Goal: Communication & Community: Ask a question

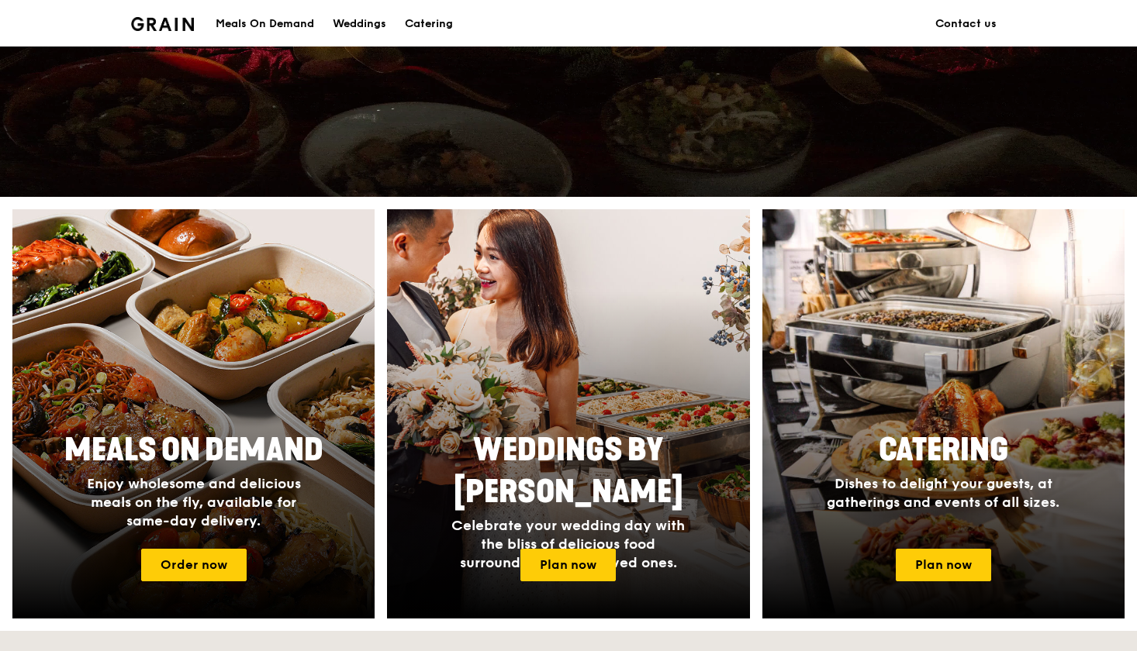
scroll to position [436, 0]
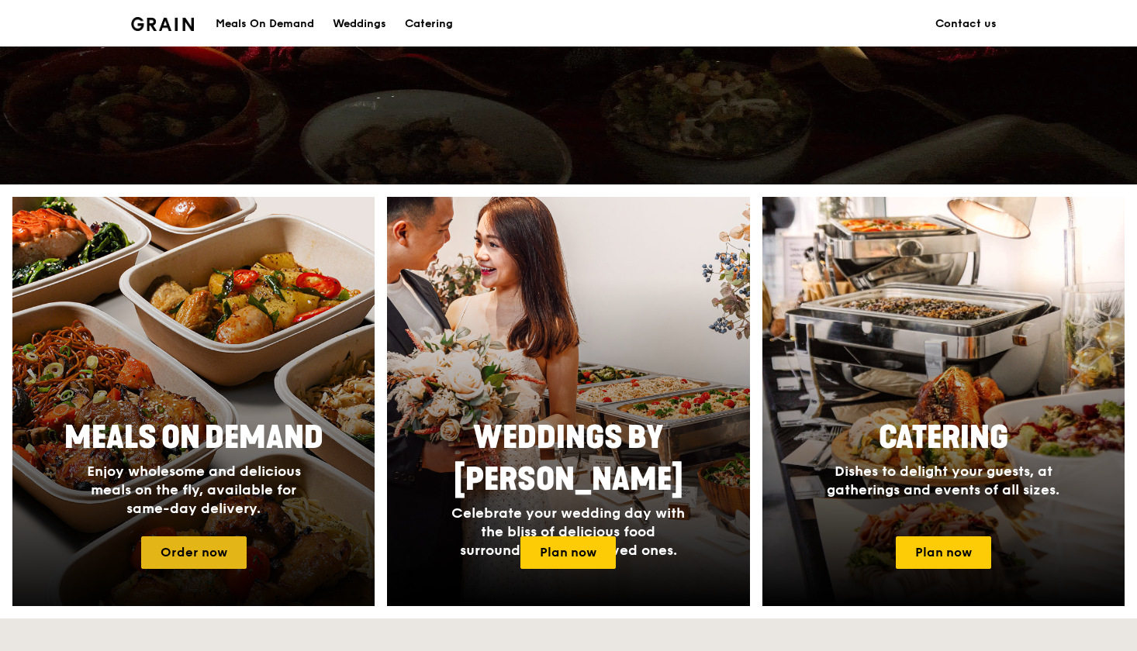
click at [236, 552] on link "Order now" at bounding box center [193, 553] width 105 height 33
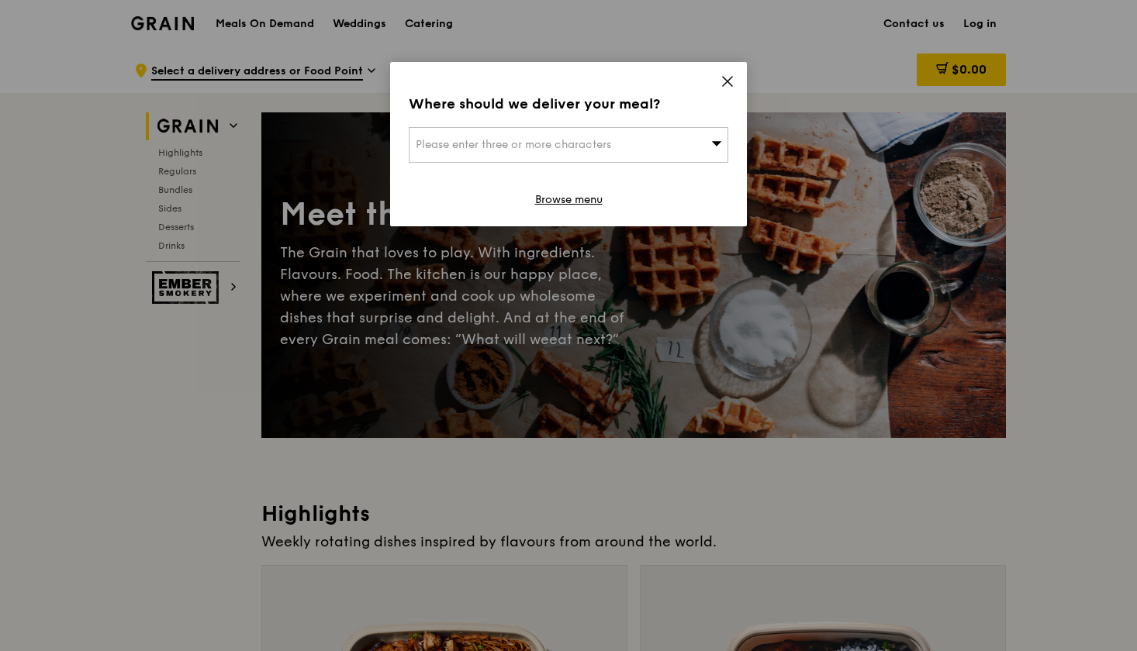
click at [722, 76] on icon at bounding box center [727, 81] width 14 height 14
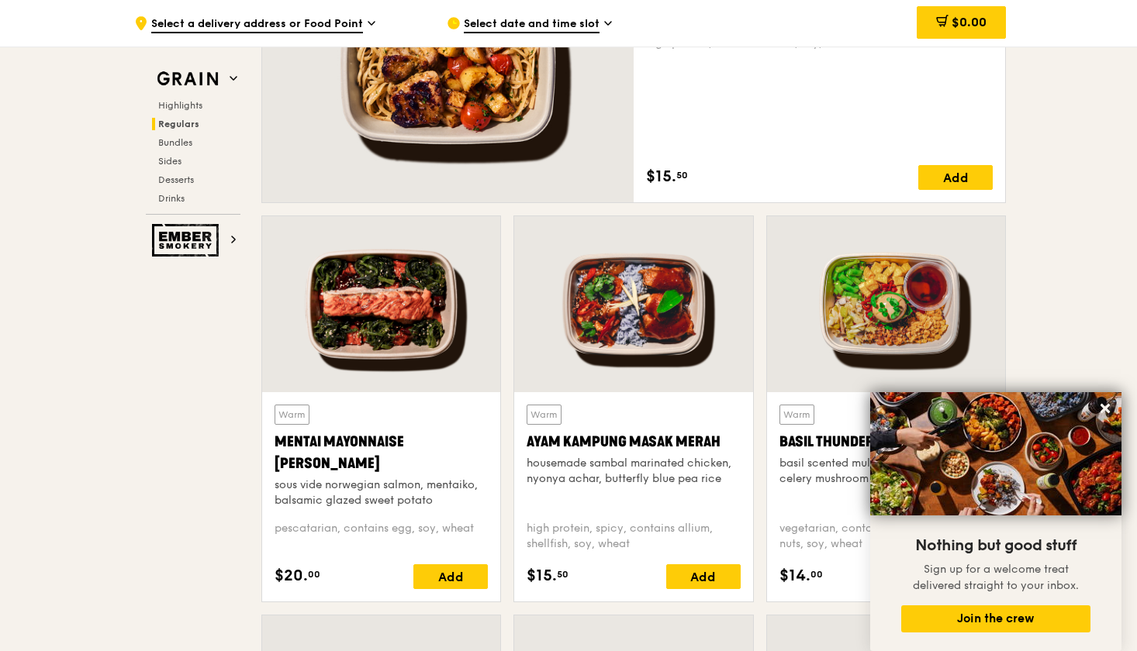
scroll to position [1204, 0]
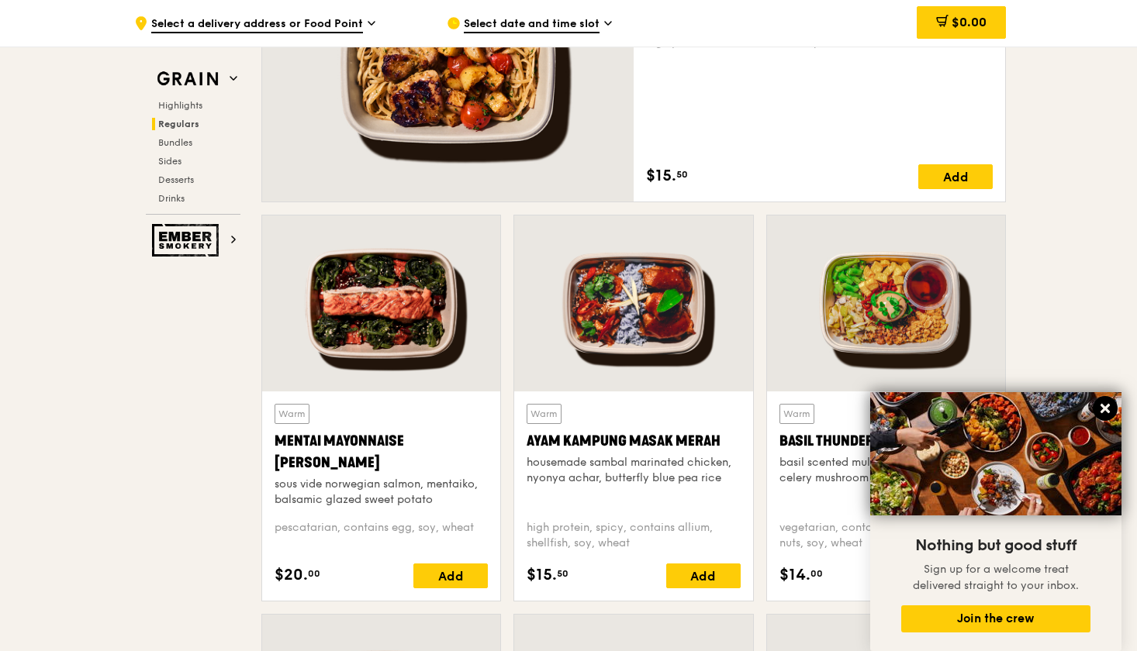
click at [1104, 408] on icon at bounding box center [1104, 408] width 9 height 9
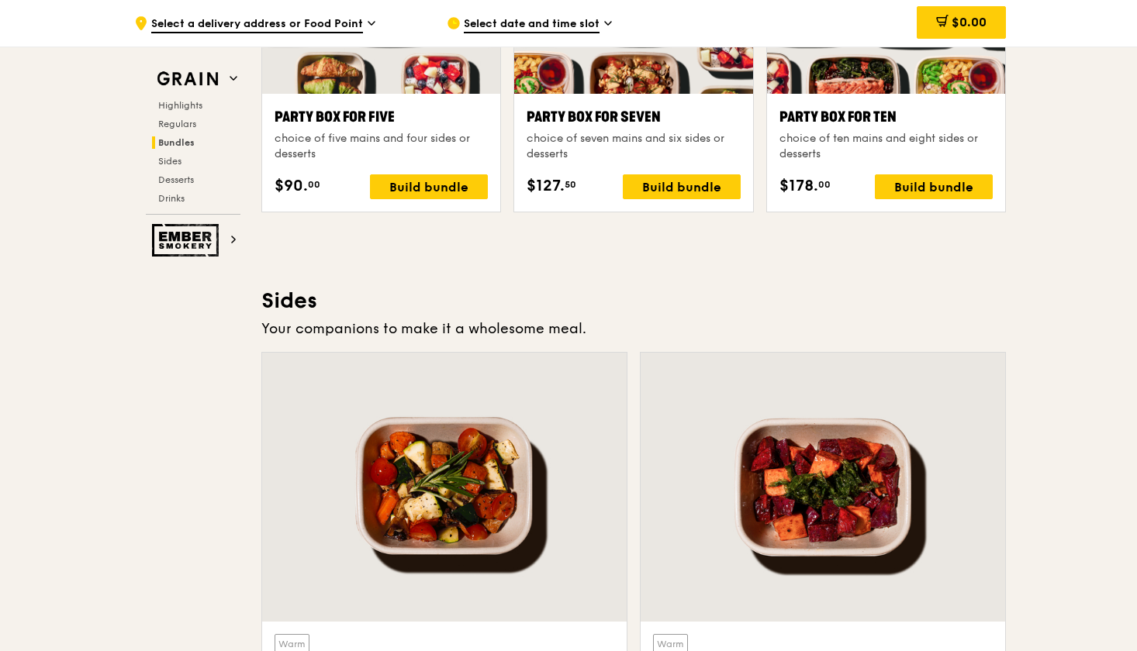
scroll to position [3211, 0]
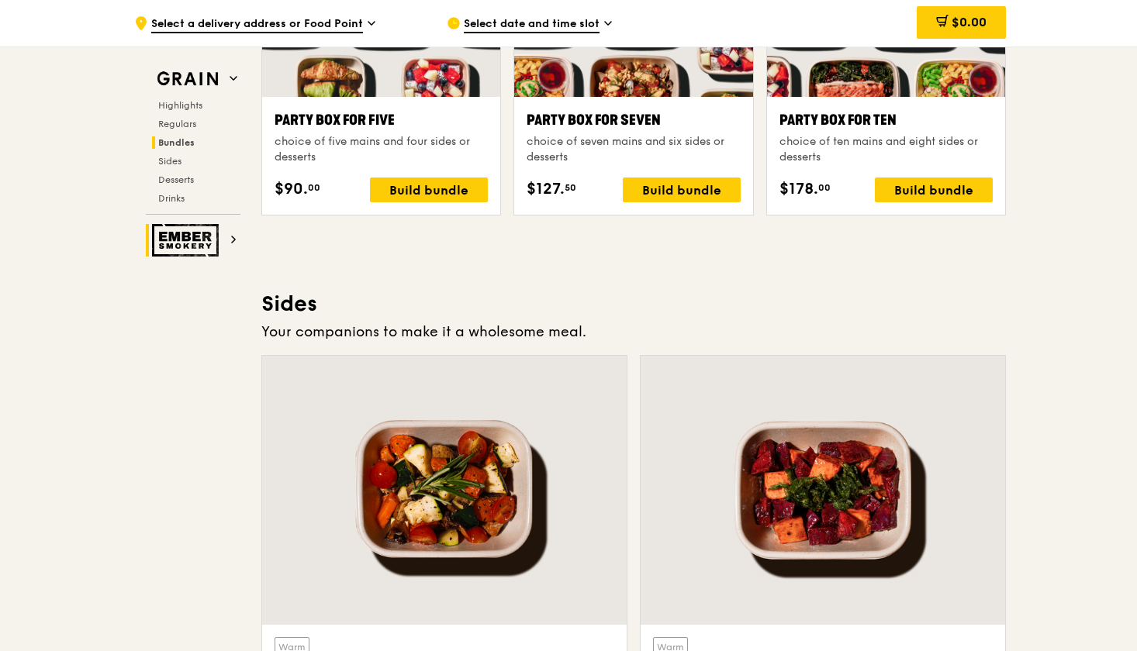
click at [232, 243] on span at bounding box center [233, 239] width 8 height 13
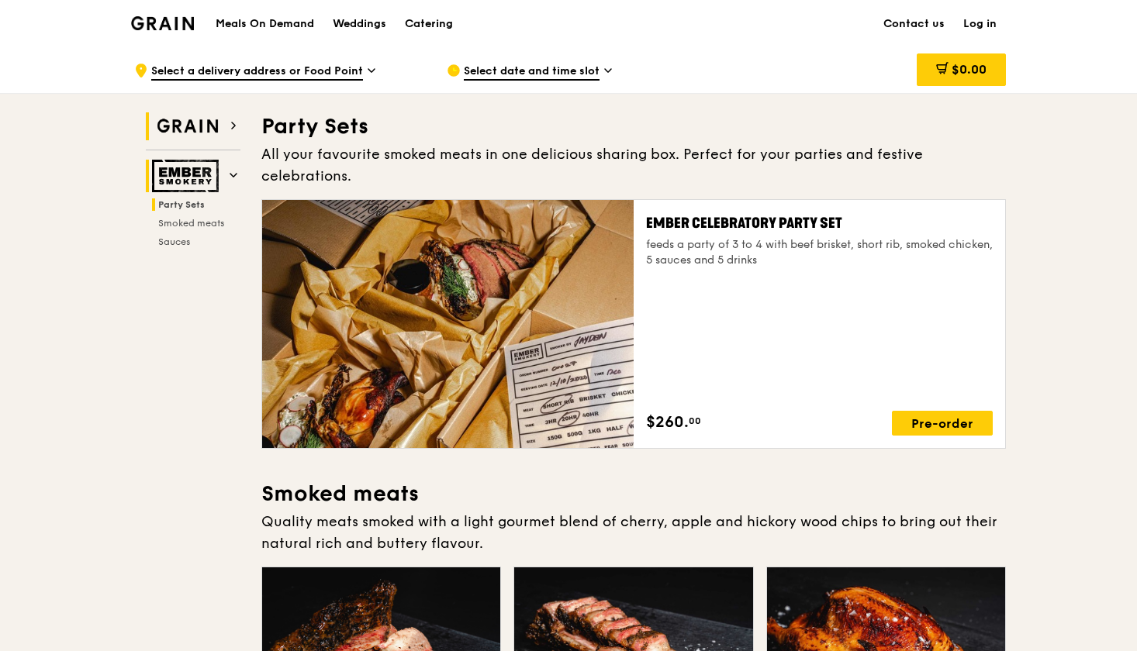
click at [233, 133] on h2 "Grain" at bounding box center [193, 126] width 95 height 28
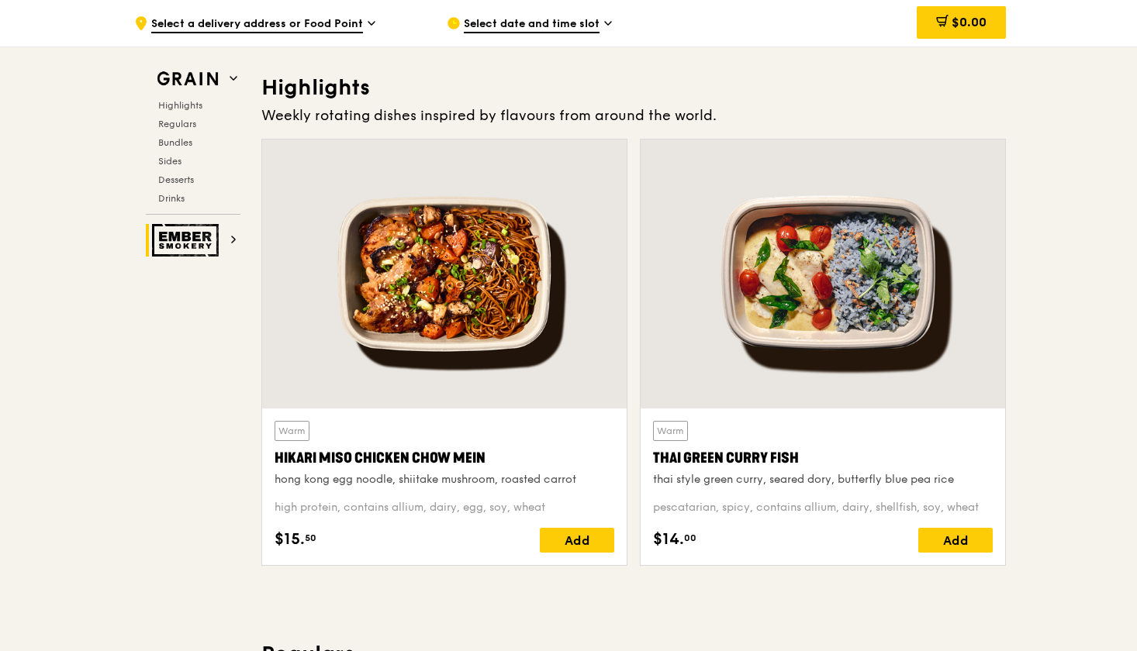
scroll to position [438, 0]
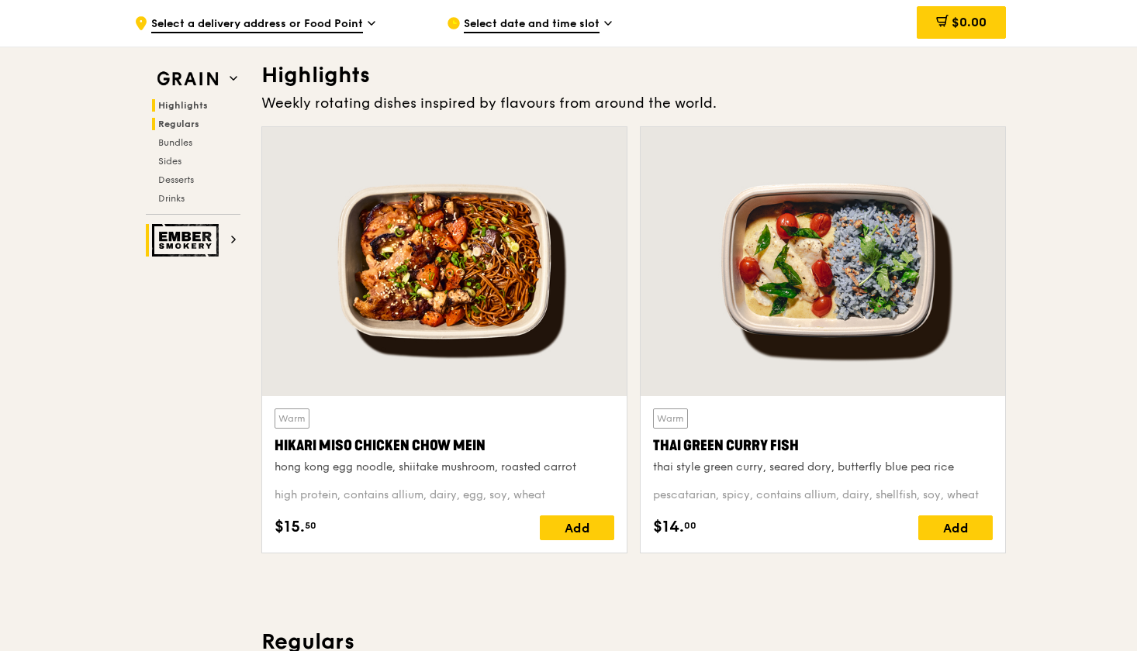
click at [184, 128] on span "Regulars" at bounding box center [178, 124] width 41 height 11
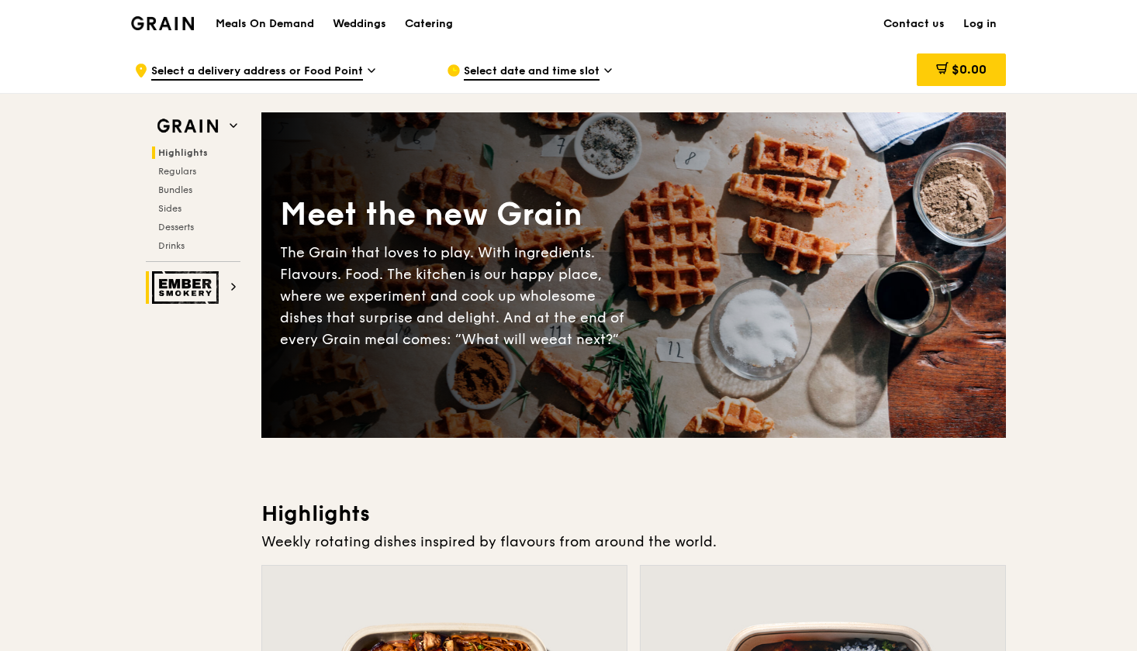
scroll to position [0, 0]
click at [604, 71] on icon at bounding box center [608, 71] width 8 height 14
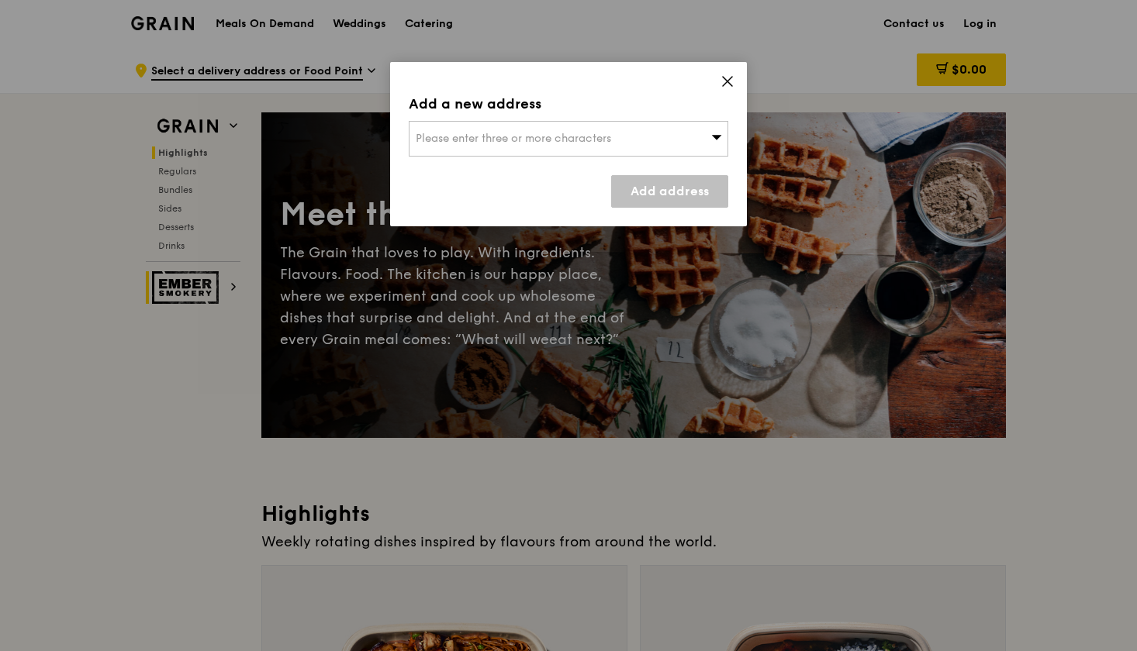
click at [727, 74] on div "Add a new address Please enter three or more characters Add address" at bounding box center [568, 144] width 357 height 164
click at [729, 85] on icon at bounding box center [727, 81] width 14 height 14
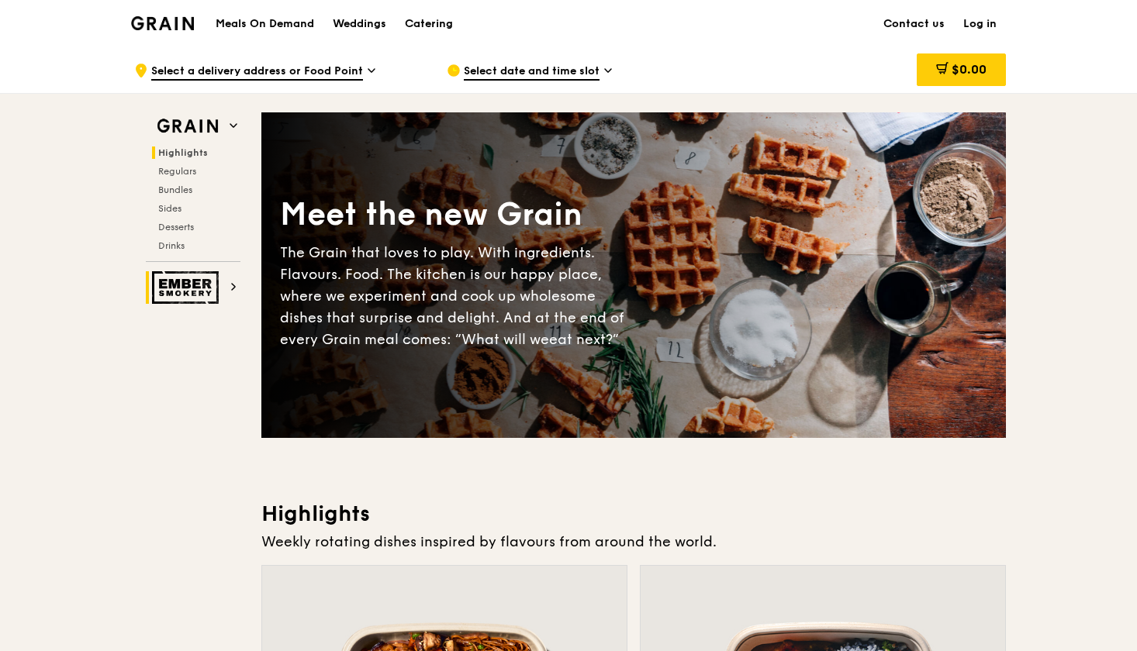
click at [905, 30] on link "Contact us" at bounding box center [914, 24] width 80 height 47
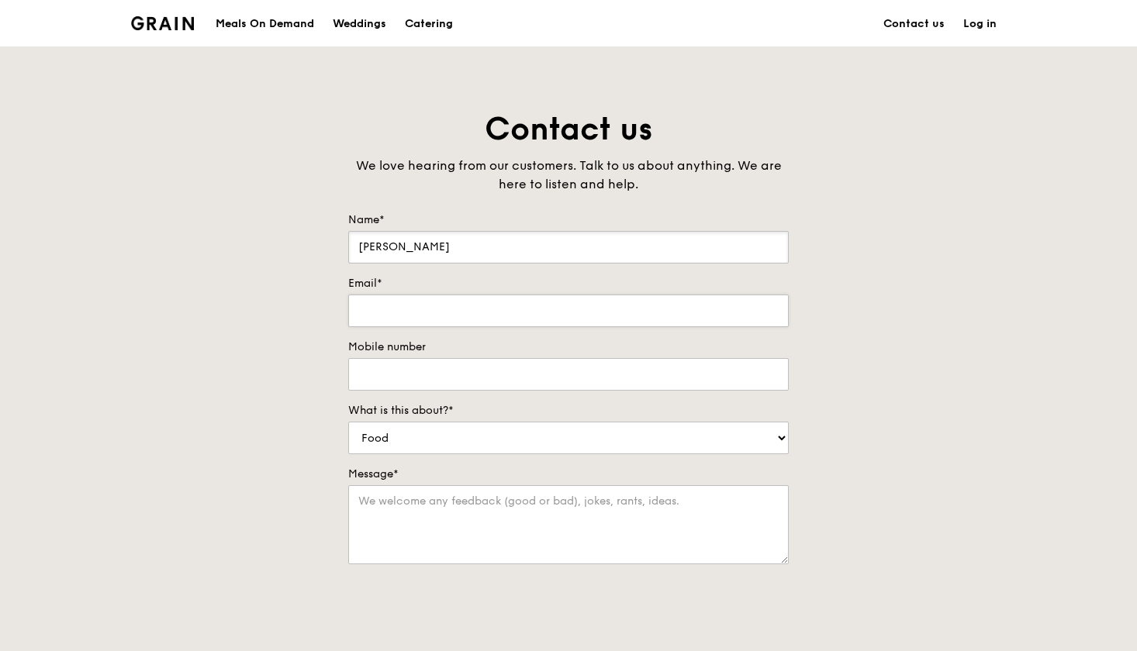
type input "[PERSON_NAME]"
type input "J"
type input "Jerald.liew@gmail.com"
type input "2"
type input "82280639"
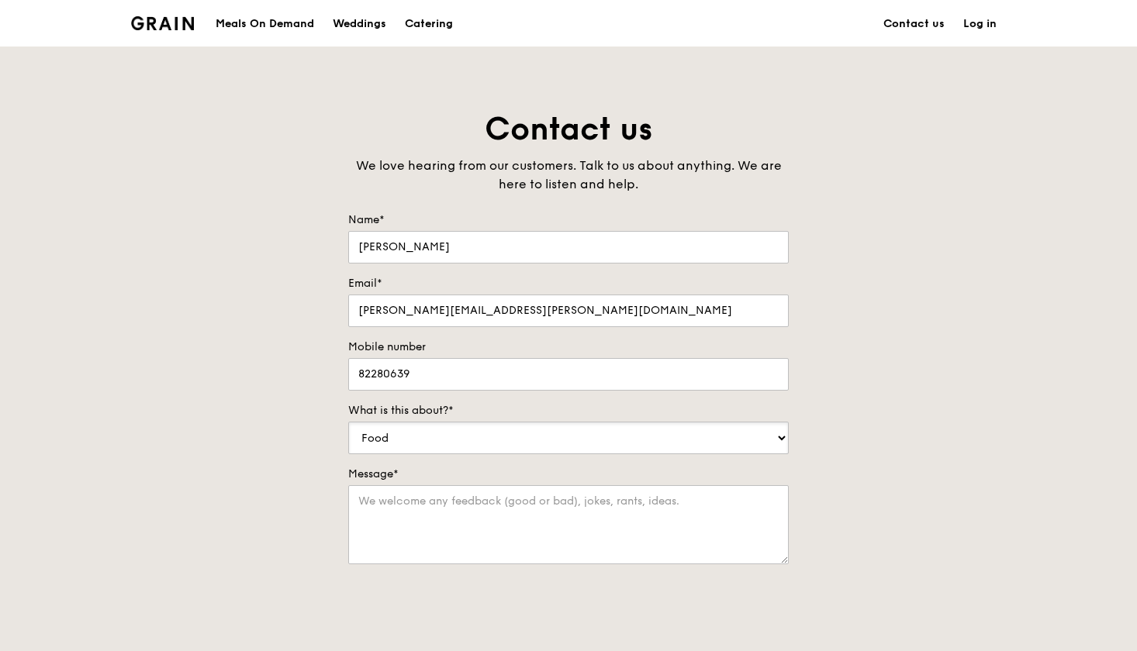
select select "Catering"
click at [437, 503] on textarea "Message*" at bounding box center [568, 524] width 440 height 79
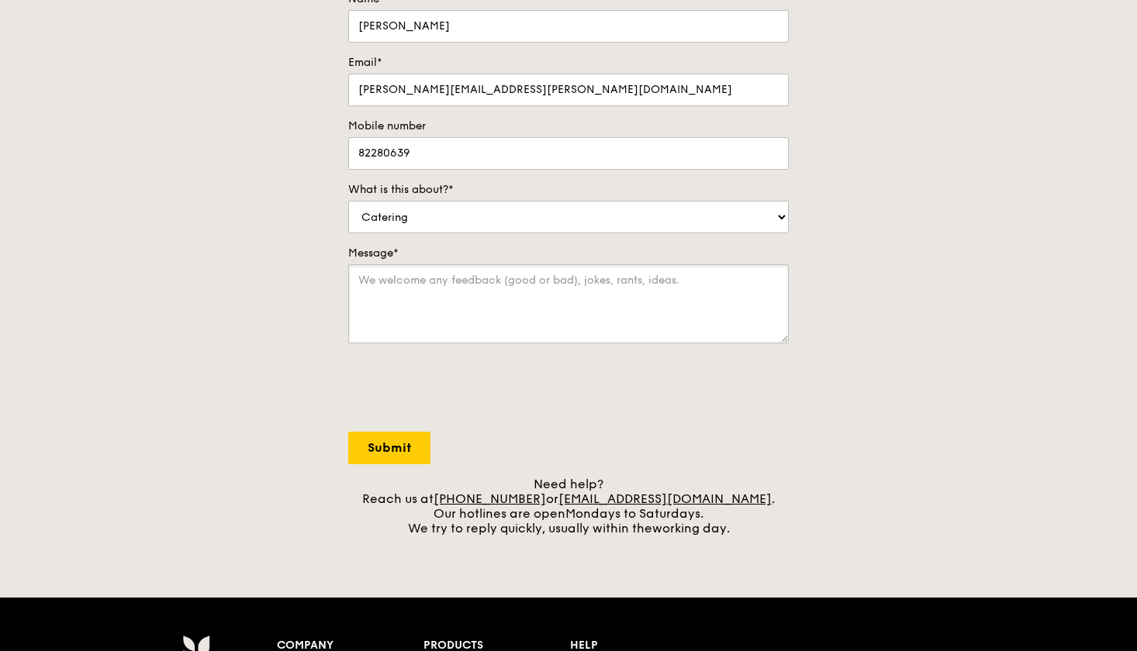
scroll to position [242, 0]
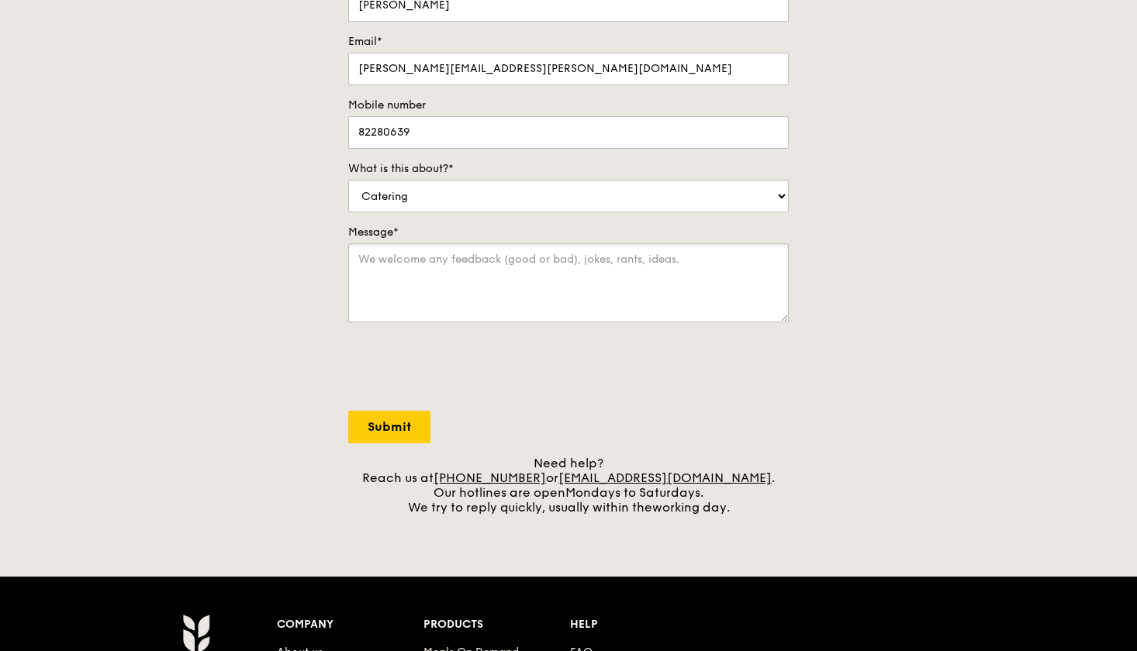
click at [376, 286] on textarea "Message*" at bounding box center [568, 282] width 440 height 79
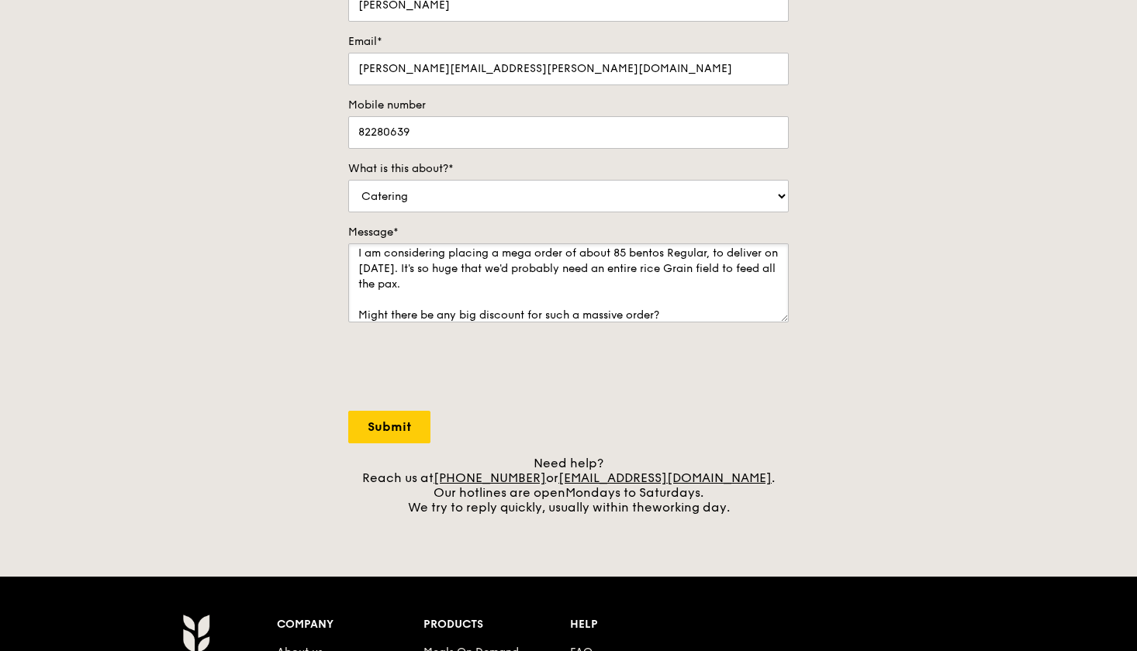
scroll to position [22, 0]
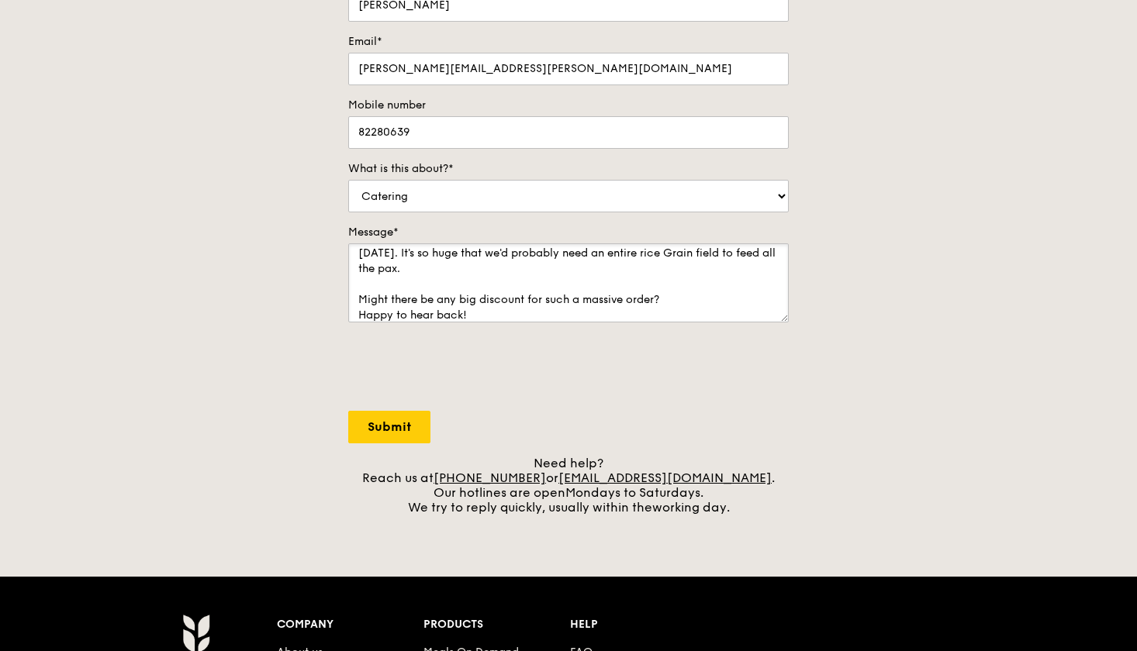
type textarea "I am considering placing a mega order of about 85 bentos Regular, to deliver on…"
click at [325, 366] on div "Contact us We love hearing from our customers. Talk to us about anything. We ar…" at bounding box center [568, 191] width 1137 height 648
click at [395, 418] on input "Submit" at bounding box center [389, 427] width 82 height 33
select select "Food"
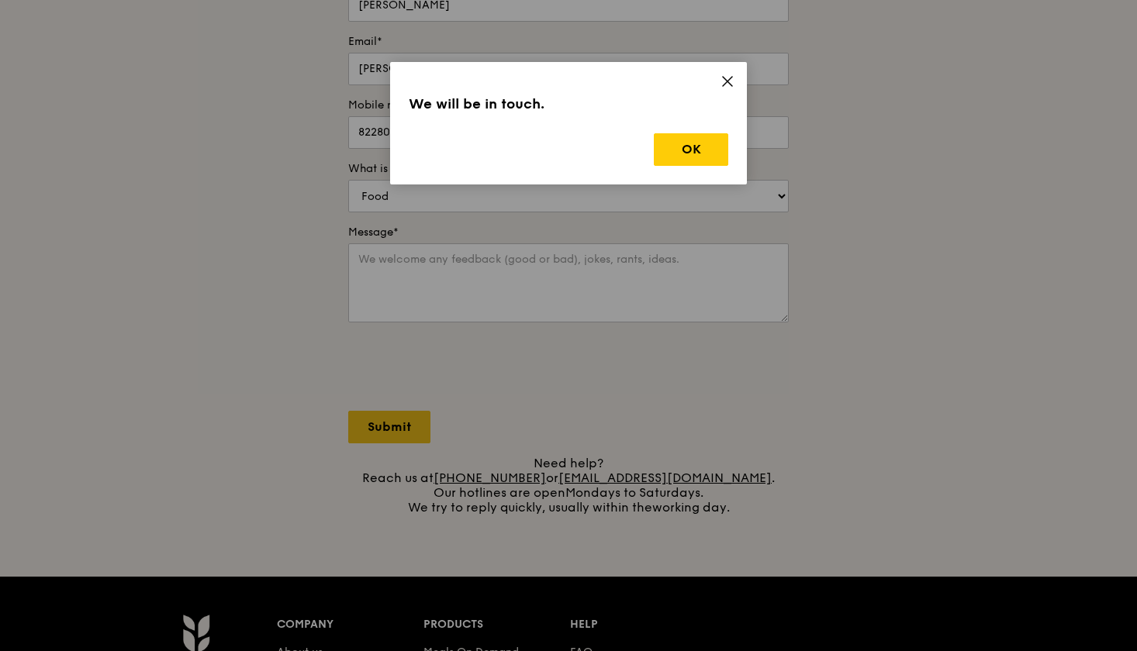
scroll to position [0, 0]
click at [699, 130] on div "We will be in touch. OK" at bounding box center [568, 123] width 357 height 123
click at [694, 155] on button "OK" at bounding box center [691, 149] width 74 height 33
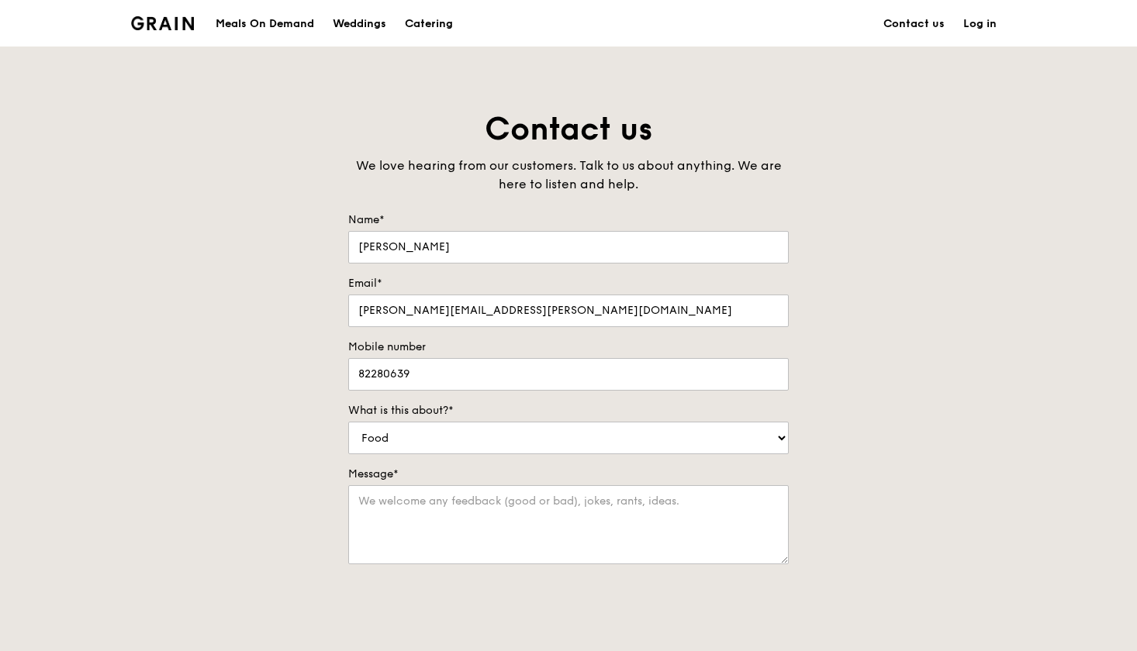
click at [450, 26] on div "Catering" at bounding box center [429, 24] width 48 height 47
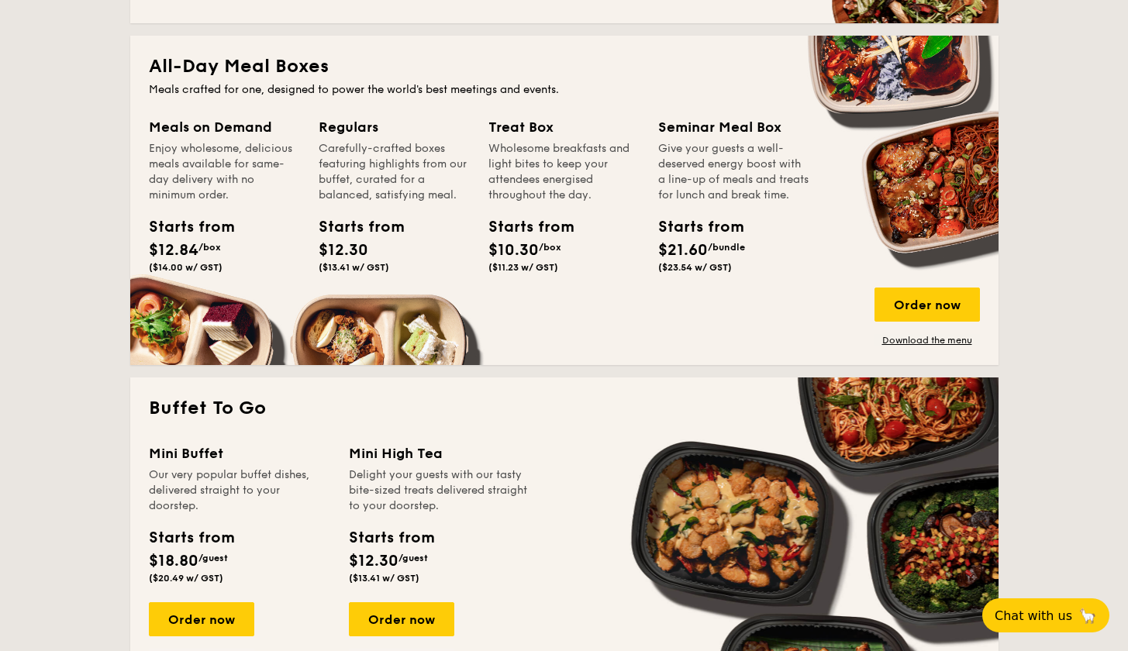
scroll to position [1012, 0]
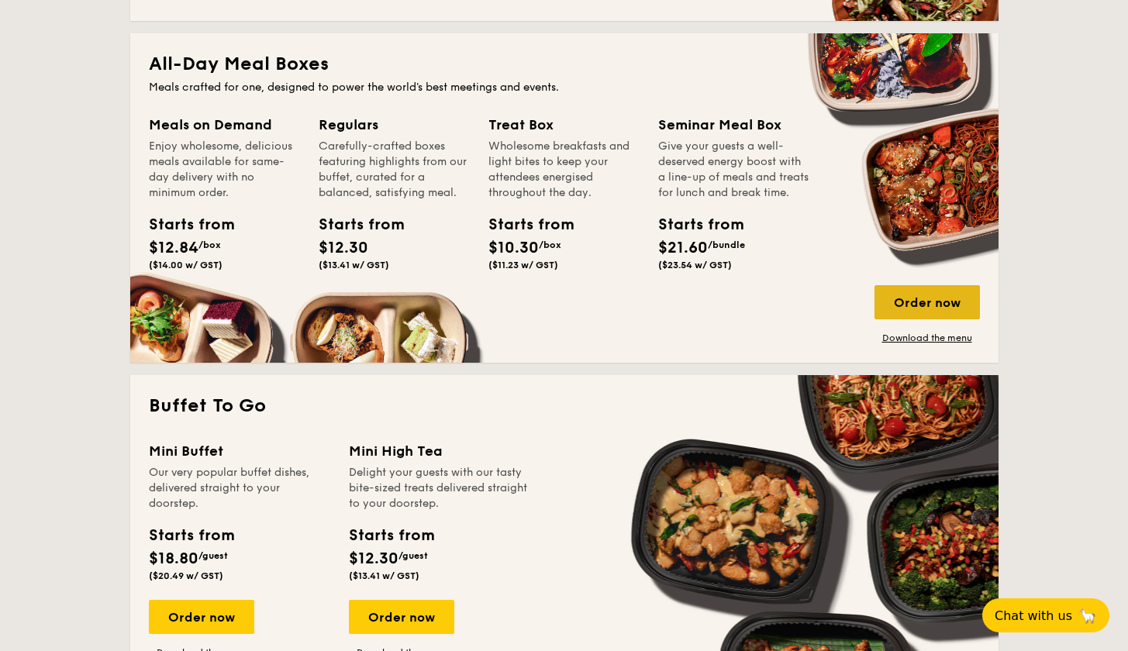
click at [909, 307] on div "Order now" at bounding box center [927, 302] width 105 height 34
